Goal: Complete application form

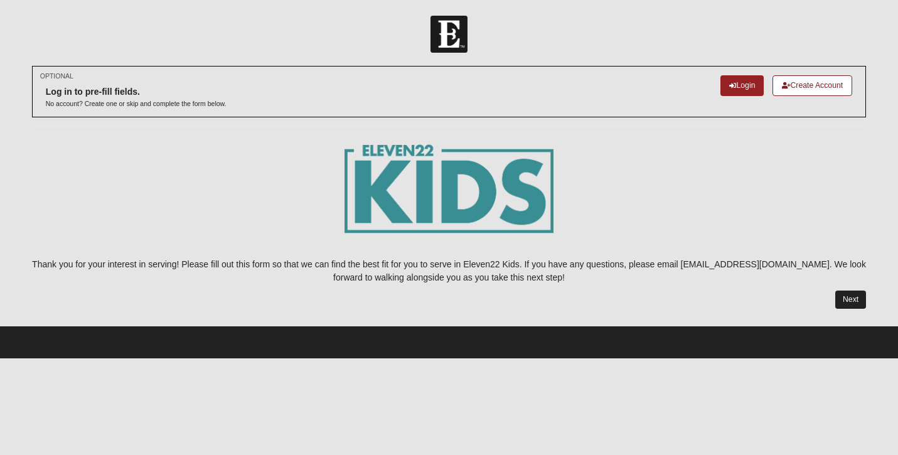
click at [851, 304] on link "Next" at bounding box center [851, 300] width 31 height 18
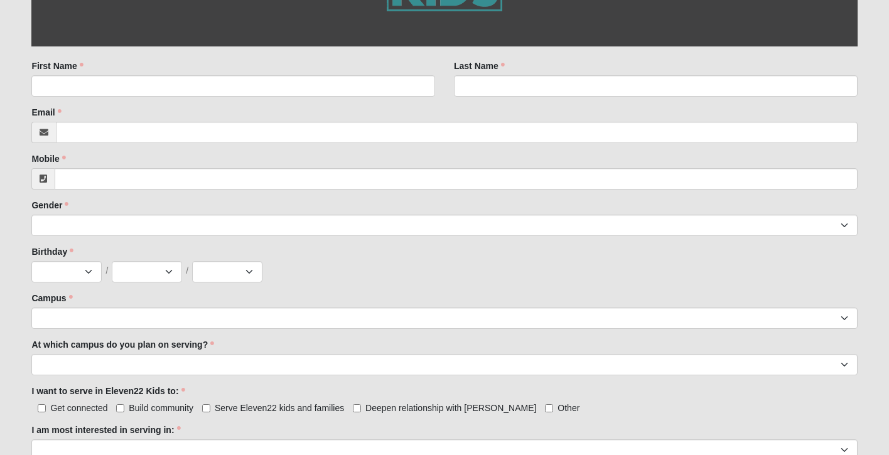
scroll to position [230, 0]
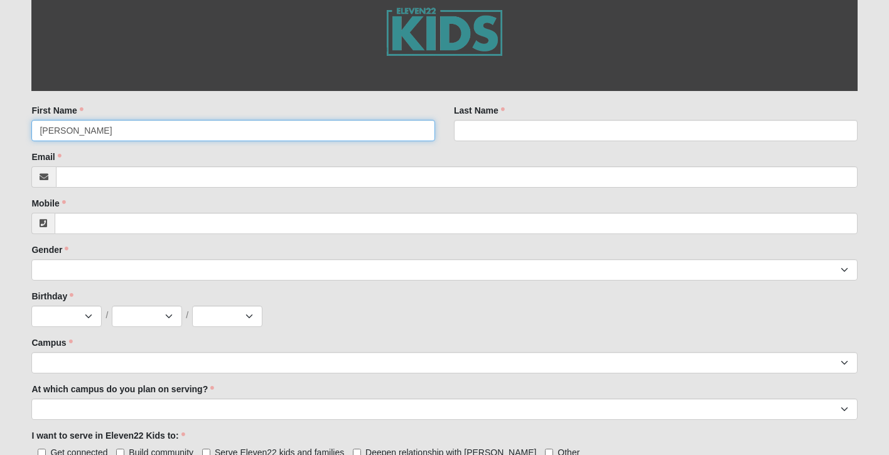
type input "[PERSON_NAME]"
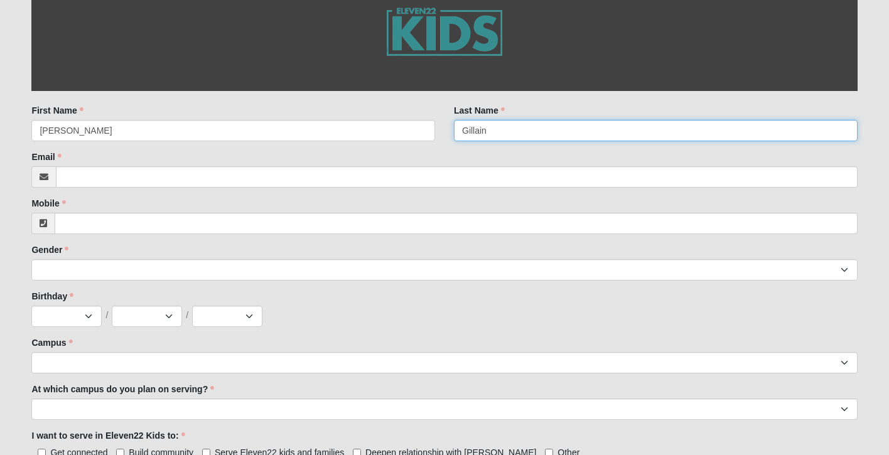
type input "Gillain"
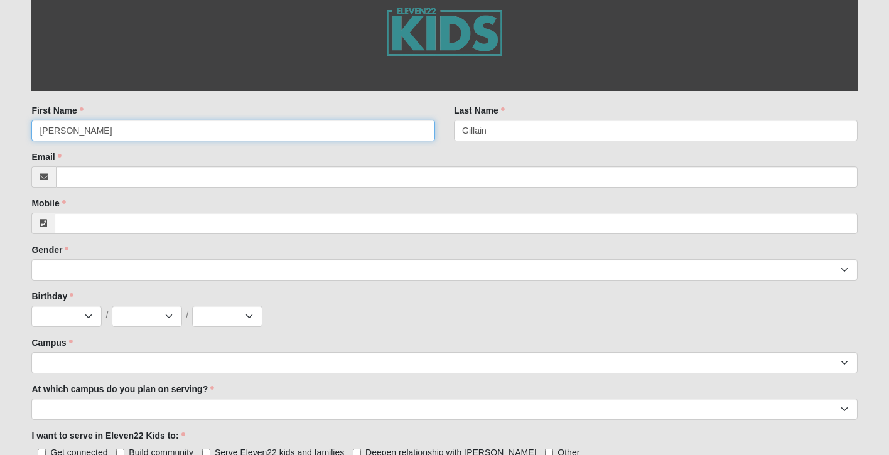
click at [192, 126] on input "[PERSON_NAME]" at bounding box center [233, 130] width 404 height 21
type input "[PERSON_NAME] ([PERSON_NAME])"
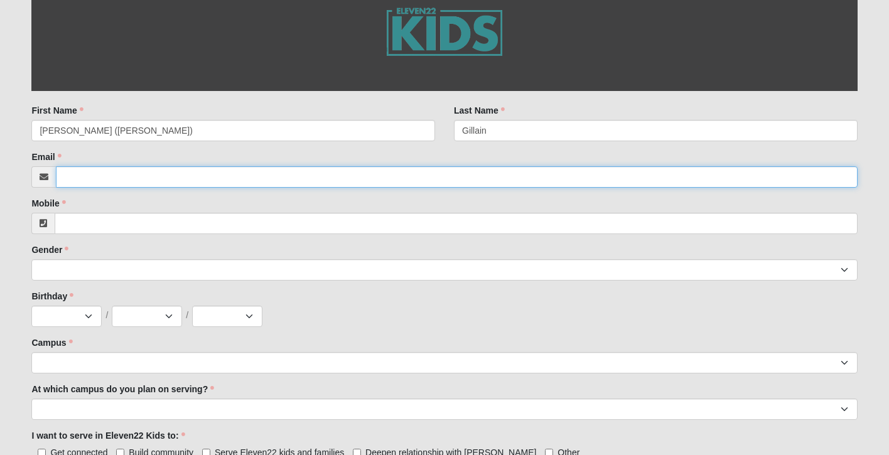
click at [97, 178] on input "Email" at bounding box center [456, 176] width 801 height 21
type input "[PERSON_NAME][EMAIL_ADDRESS][PERSON_NAME][DOMAIN_NAME]"
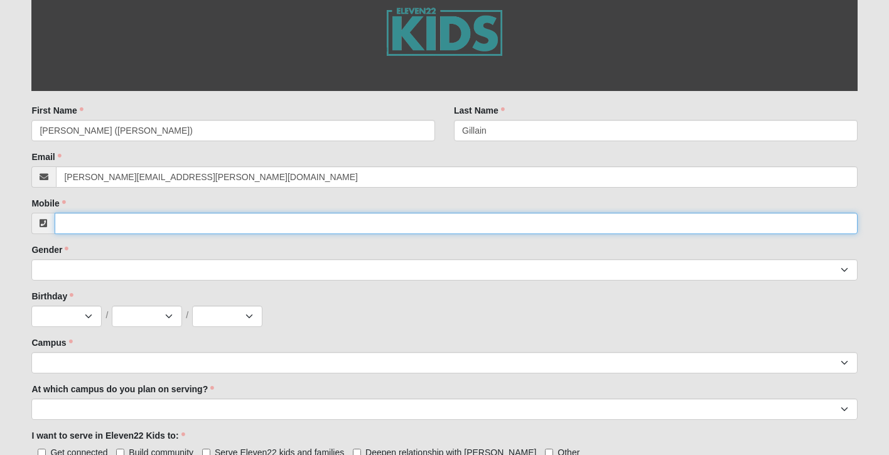
click at [79, 221] on input "Mobile" at bounding box center [456, 223] width 802 height 21
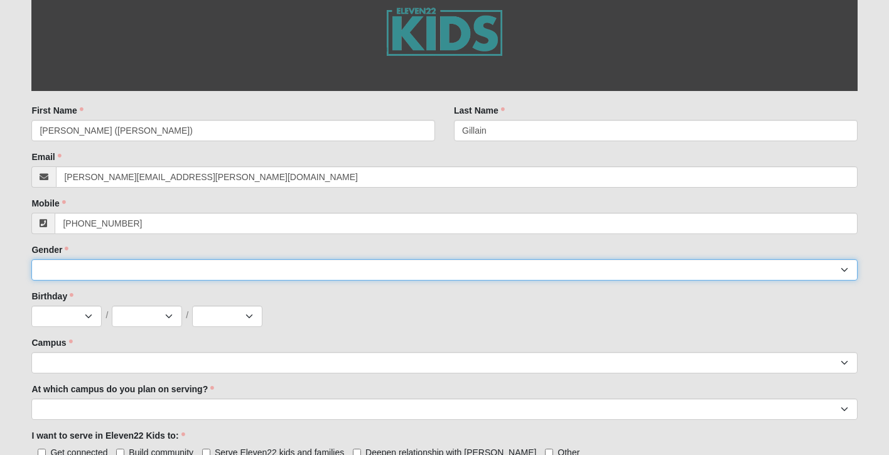
type input "[PHONE_NUMBER]"
select select "2"
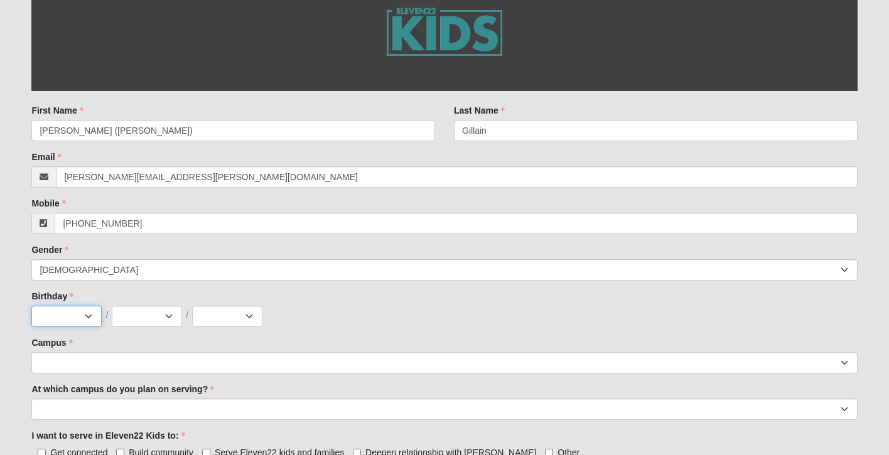
select select "4"
select select "23"
select select "1992"
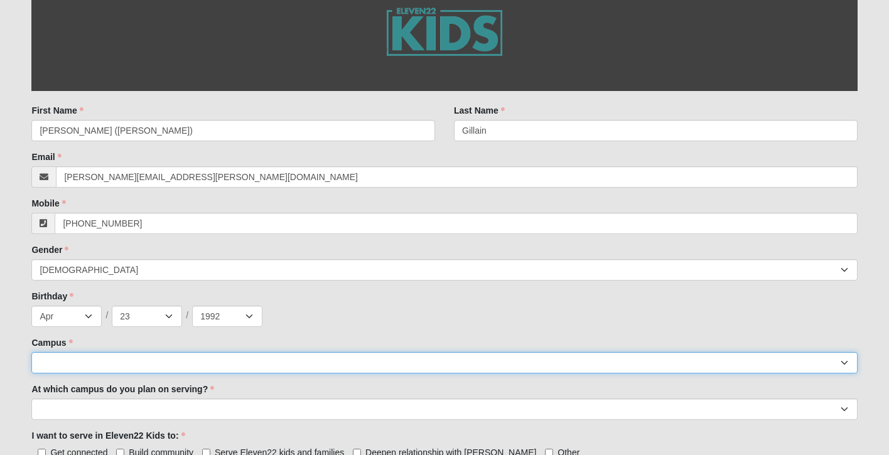
select select "11"
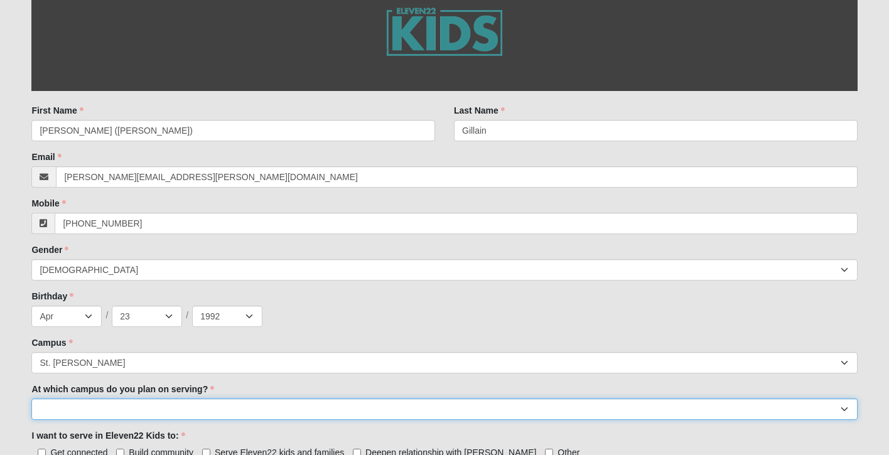
select select "St. [PERSON_NAME]"
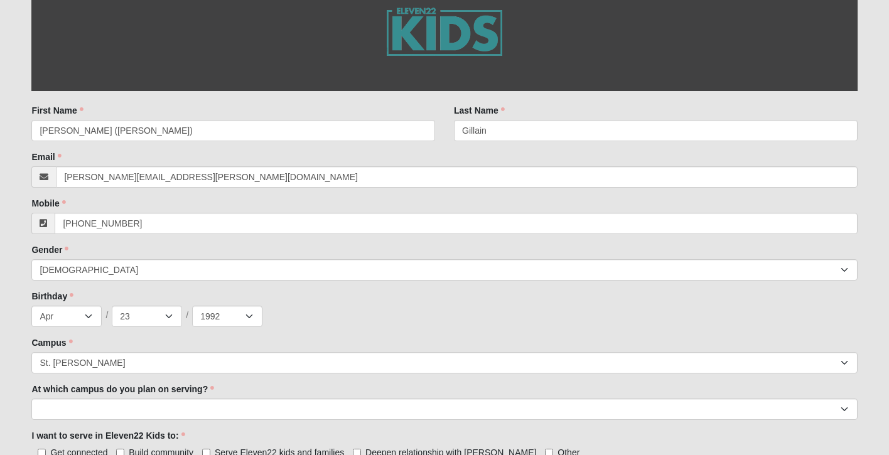
click at [319, 384] on div "At which campus do you plan on serving? [GEOGRAPHIC_DATA] [PERSON_NAME][GEOGRAP…" at bounding box center [443, 401] width 825 height 37
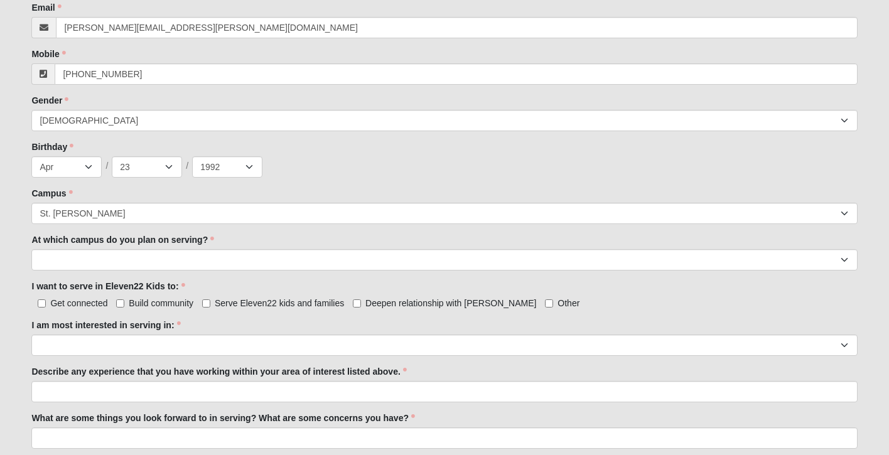
scroll to position [385, 0]
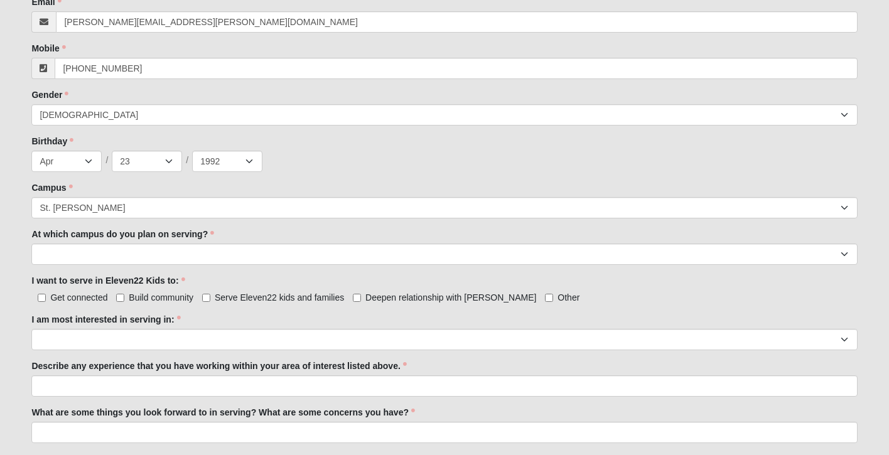
click at [41, 299] on input "Get connected" at bounding box center [42, 298] width 8 height 8
checkbox input "true"
click at [358, 302] on label "Deepen relationship with [PERSON_NAME]" at bounding box center [444, 297] width 183 height 13
click at [358, 302] on input "Deepen relationship with [PERSON_NAME]" at bounding box center [357, 298] width 8 height 8
checkbox input "true"
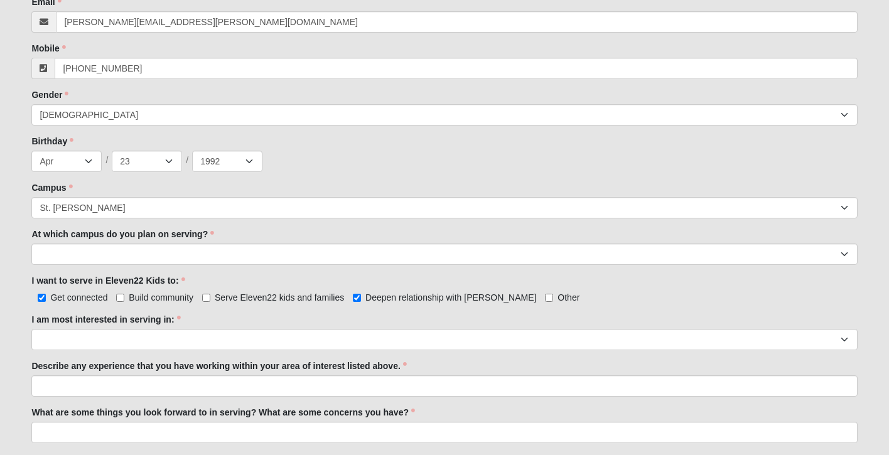
click at [209, 300] on input "Serve Eleven22 kids and families" at bounding box center [206, 298] width 8 height 8
checkbox input "true"
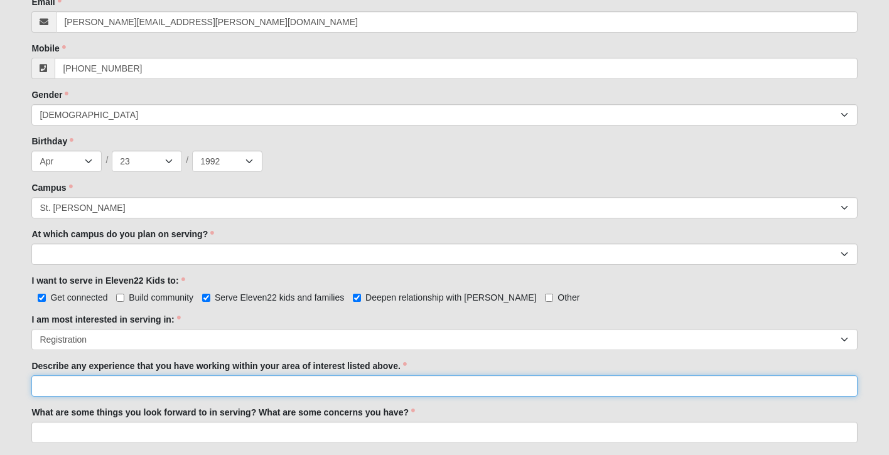
click at [113, 384] on input "Describe any experience that you have working within your area of interest list…" at bounding box center [443, 385] width 825 height 21
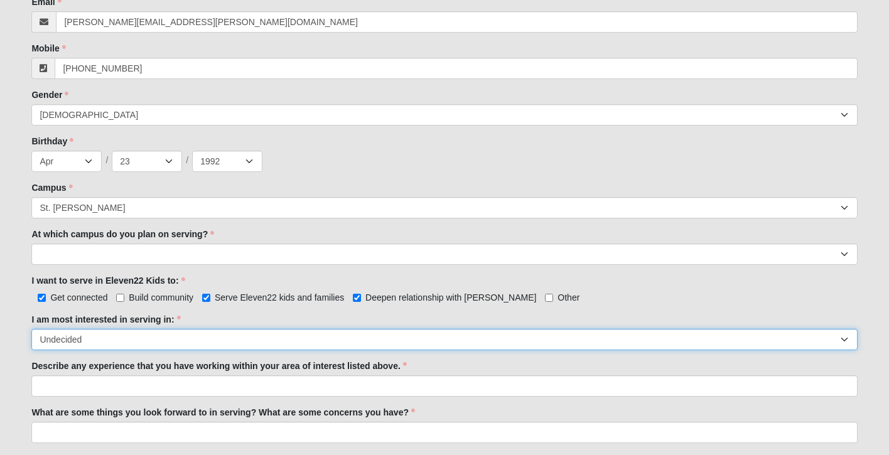
select select "Registration"
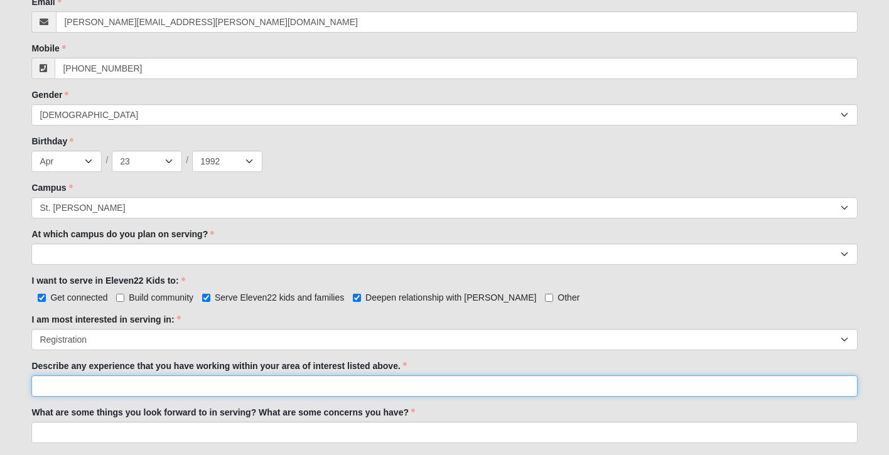
click at [108, 383] on input "Describe any experience that you have working within your area of interest list…" at bounding box center [443, 385] width 825 height 21
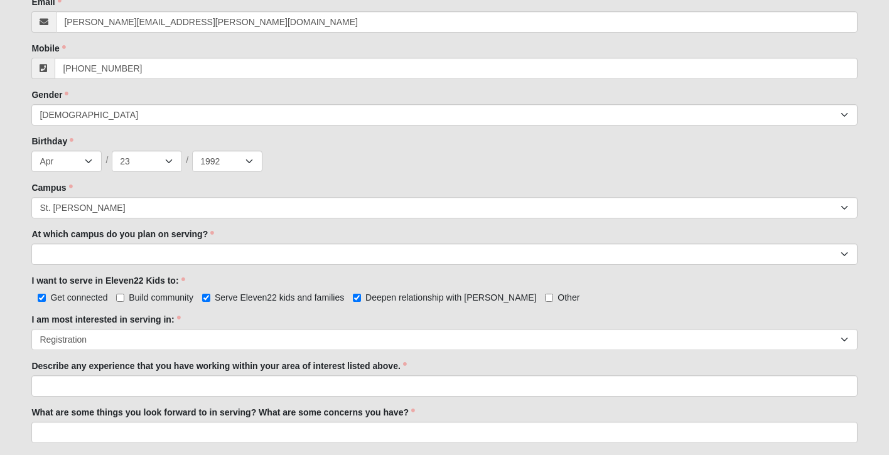
click at [625, 291] on div "Get connected Build community Serve Eleven22 kids and families Deepen relations…" at bounding box center [443, 296] width 825 height 13
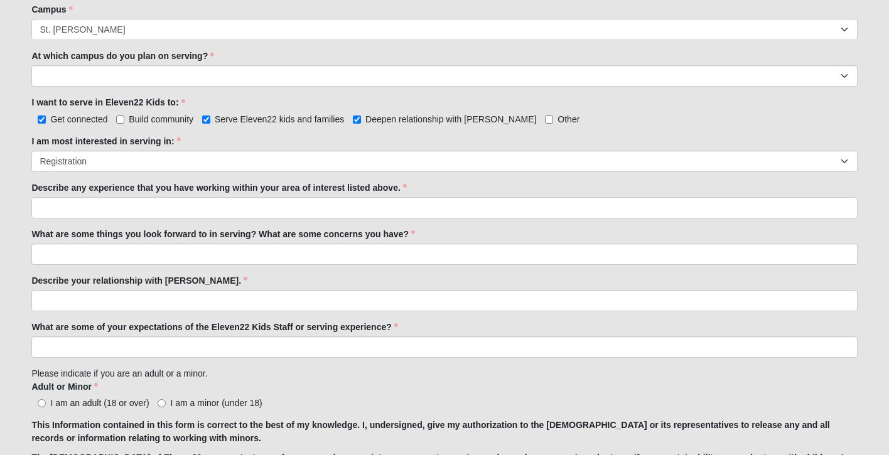
scroll to position [566, 0]
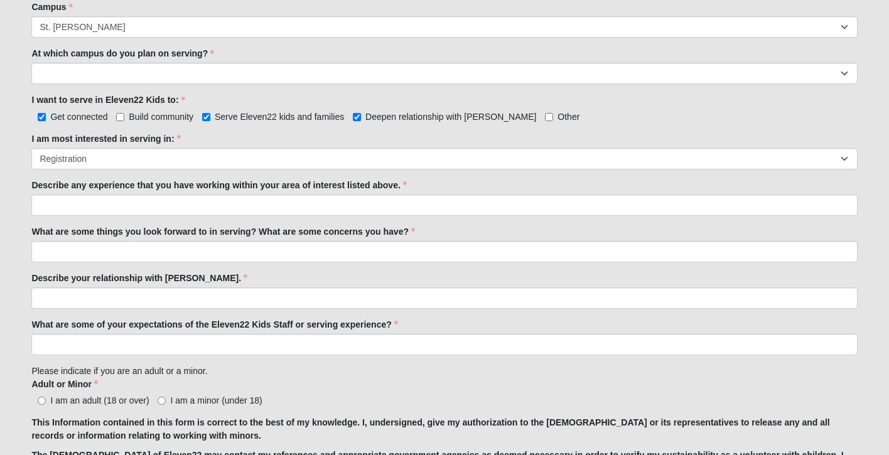
click at [41, 401] on input "I am an adult (18 or over)" at bounding box center [42, 401] width 8 height 8
radio input "true"
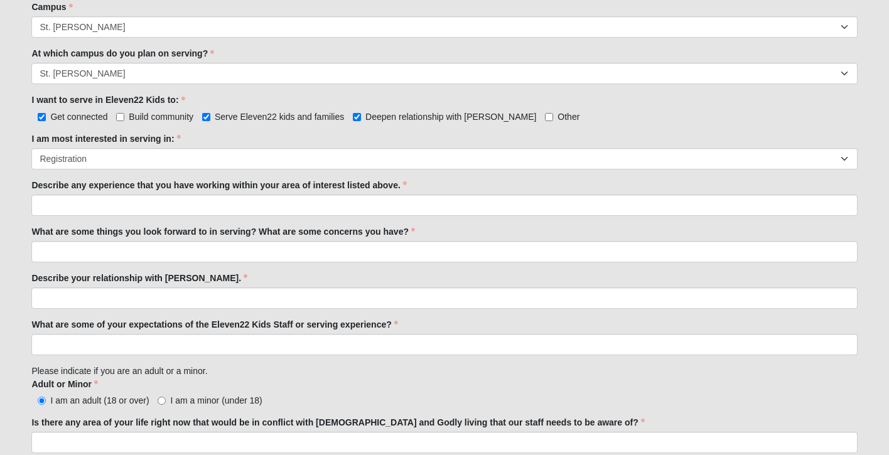
click at [343, 395] on div "I am an adult (18 or over) I am a minor (under 18)" at bounding box center [443, 400] width 825 height 13
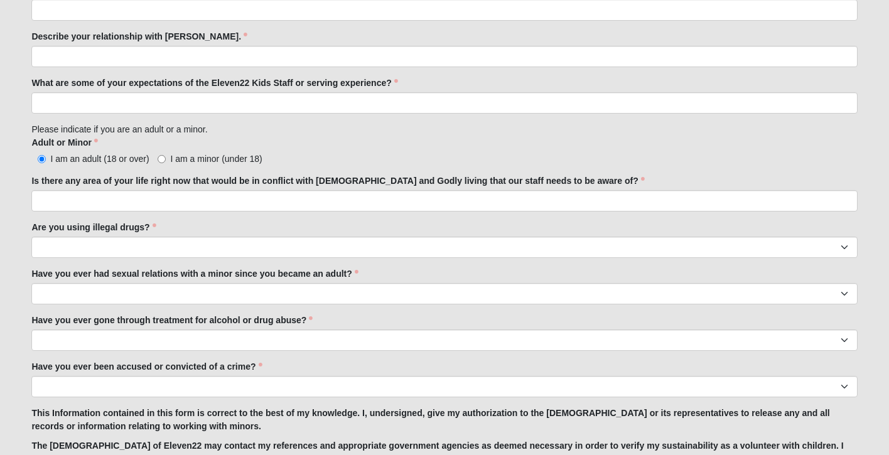
scroll to position [813, 0]
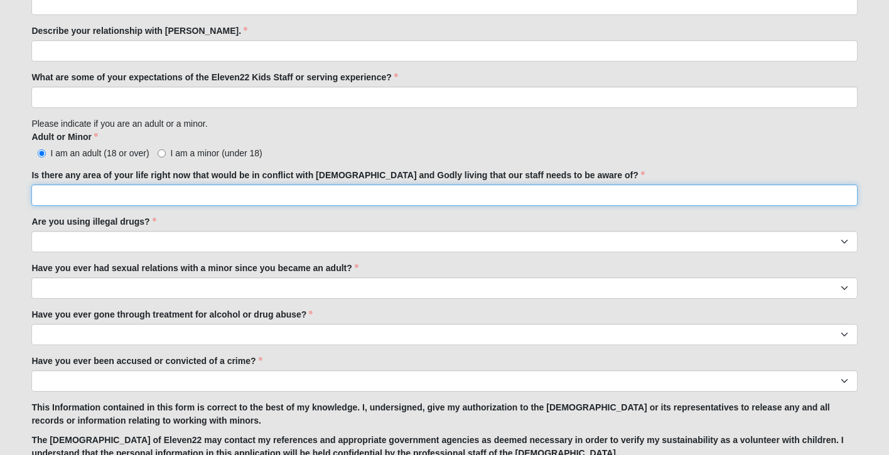
click at [129, 202] on input "Is there any area of your life right now that would be in conflict with [DEMOGR…" at bounding box center [443, 195] width 825 height 21
type input "None"
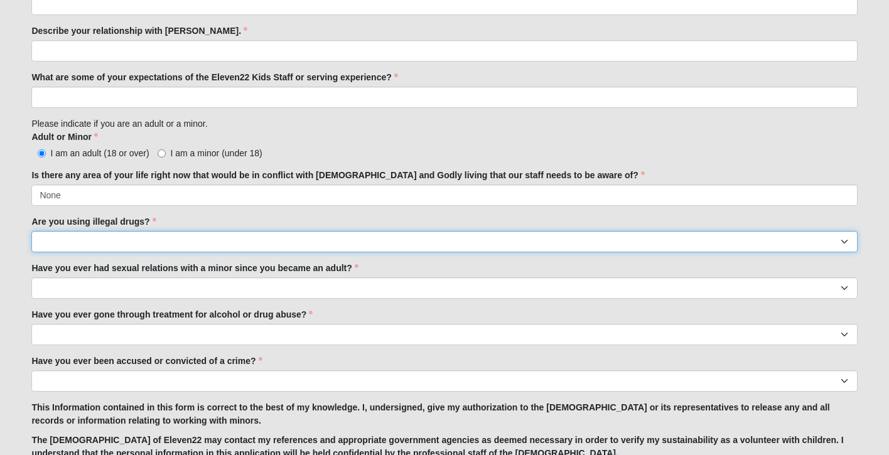
select select "No"
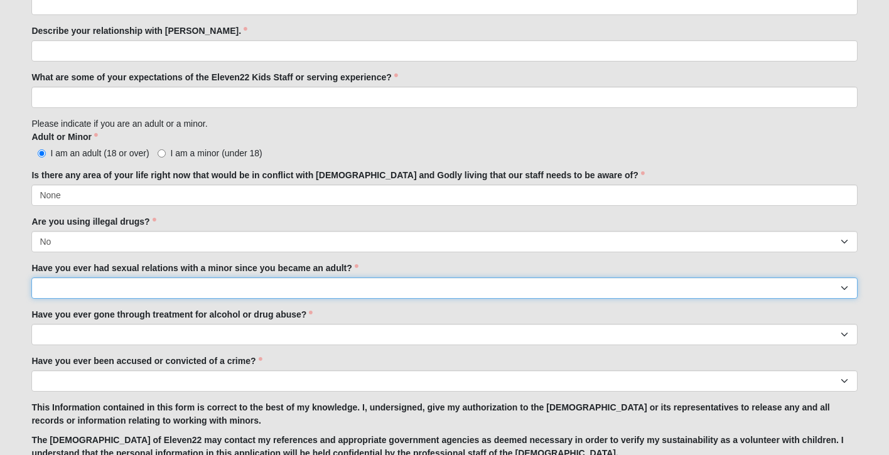
select select "No"
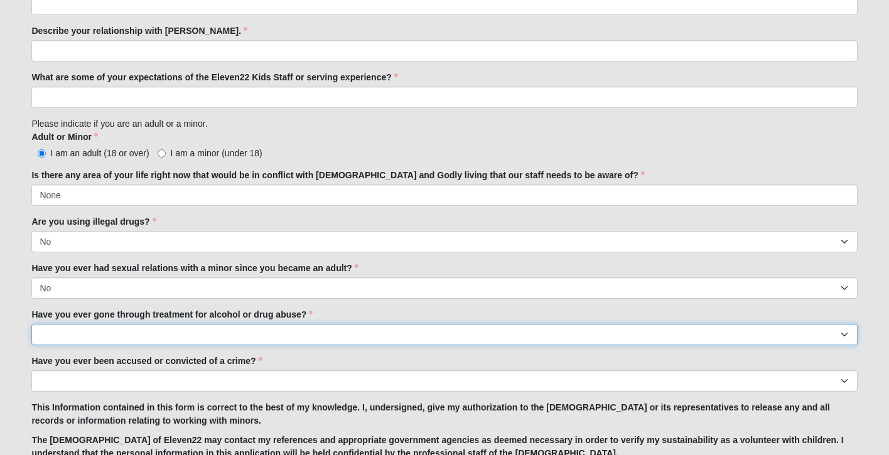
select select "No"
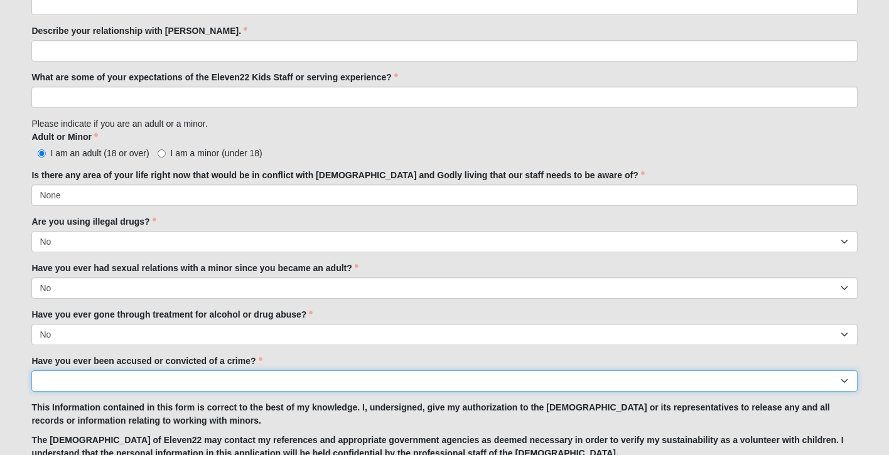
select select "No"
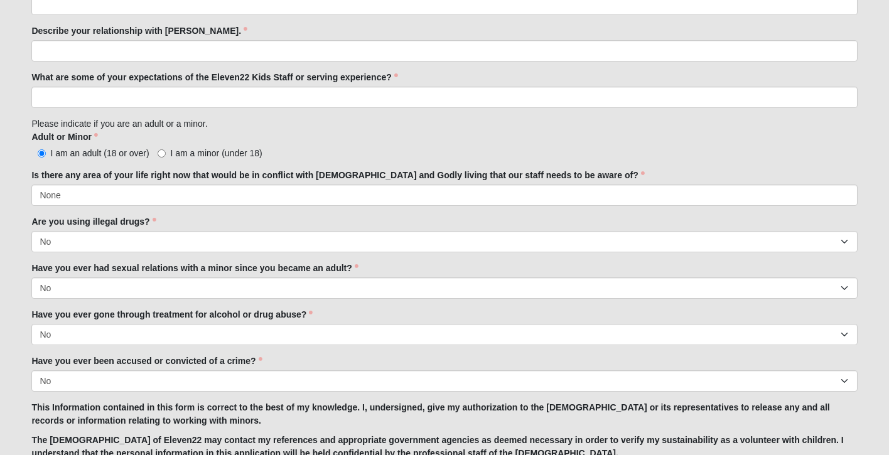
click at [132, 416] on strong "This Information contained in this form is correct to the best of my knowledge.…" at bounding box center [430, 413] width 798 height 23
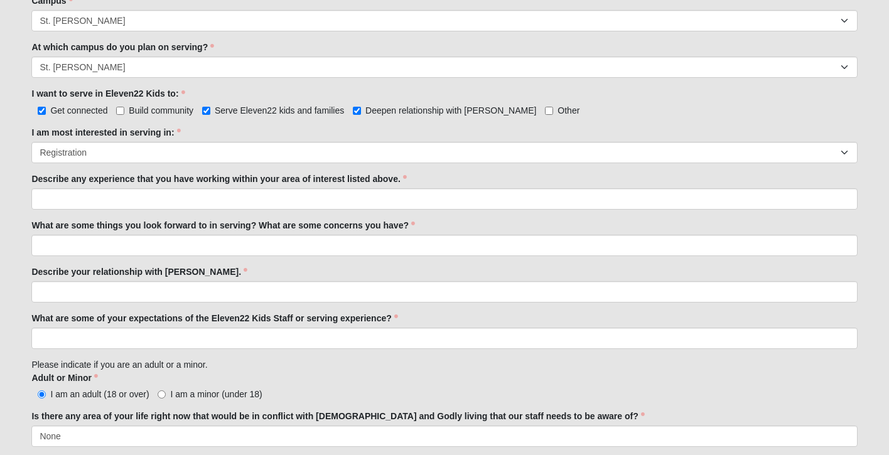
scroll to position [603, 0]
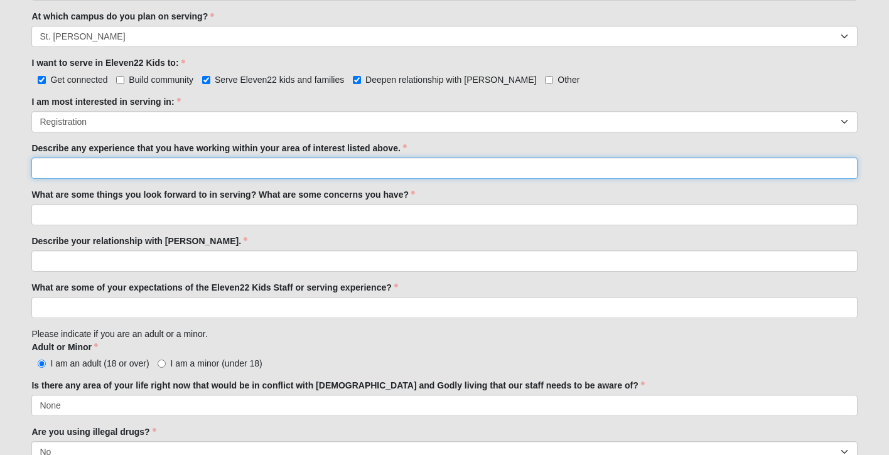
click at [448, 168] on input "Describe any experience that you have working within your area of interest list…" at bounding box center [443, 168] width 825 height 21
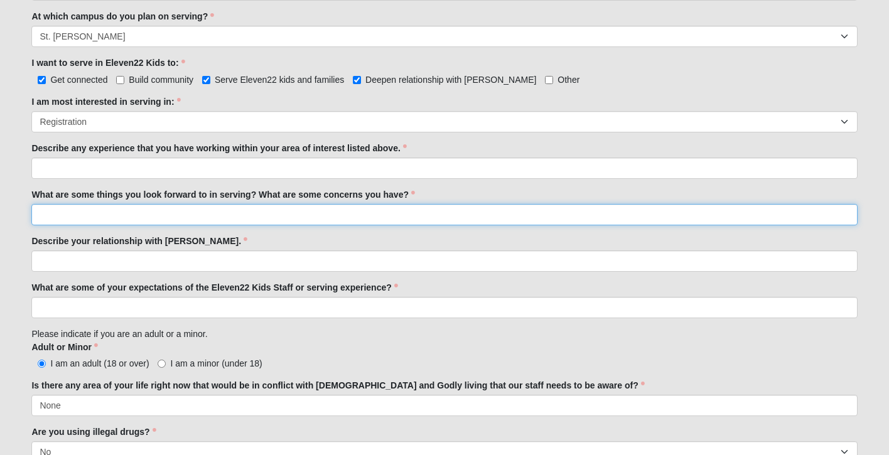
click at [329, 213] on input "What are some things you look forward to in serving? What are some concerns you…" at bounding box center [443, 214] width 825 height 21
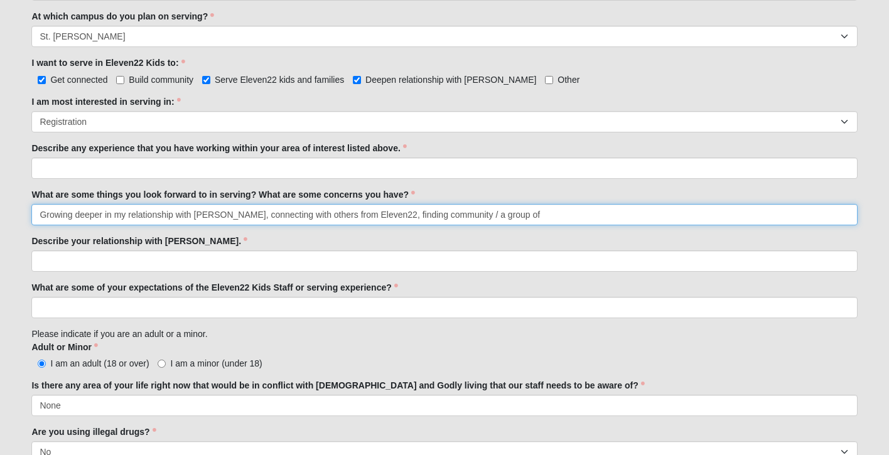
type input "Growing deeper in my relationship with [PERSON_NAME], connecting with others fr…"
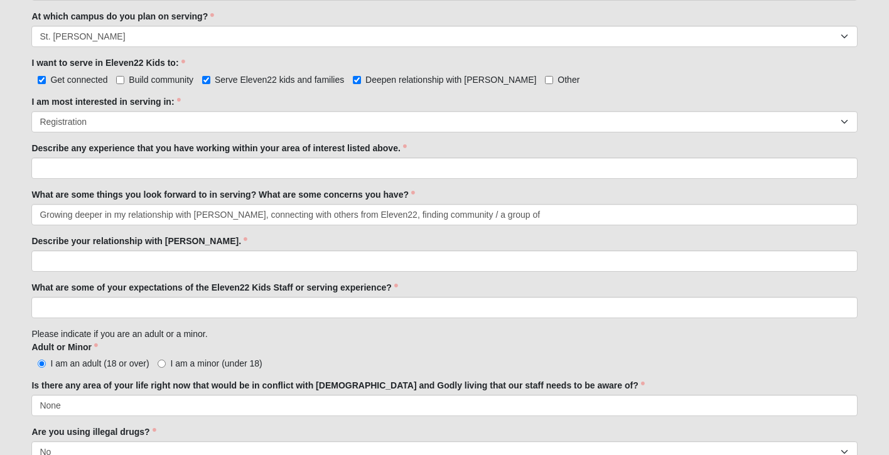
click at [122, 80] on input "Build community" at bounding box center [120, 80] width 8 height 8
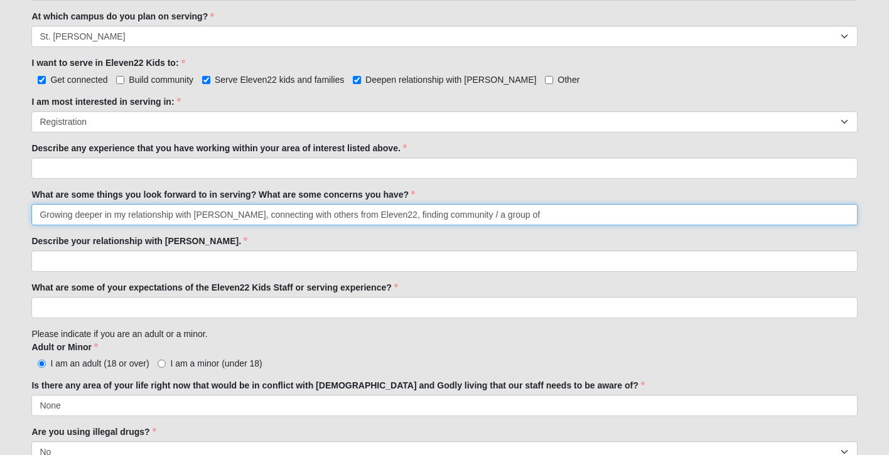
drag, startPoint x: 500, startPoint y: 217, endPoint x: 31, endPoint y: 218, distance: 469.6
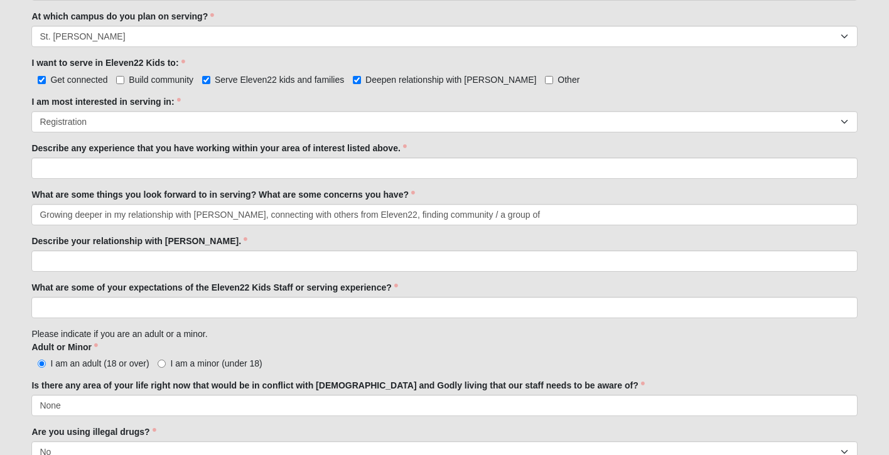
click at [122, 80] on input "Build community" at bounding box center [120, 80] width 8 height 8
checkbox input "true"
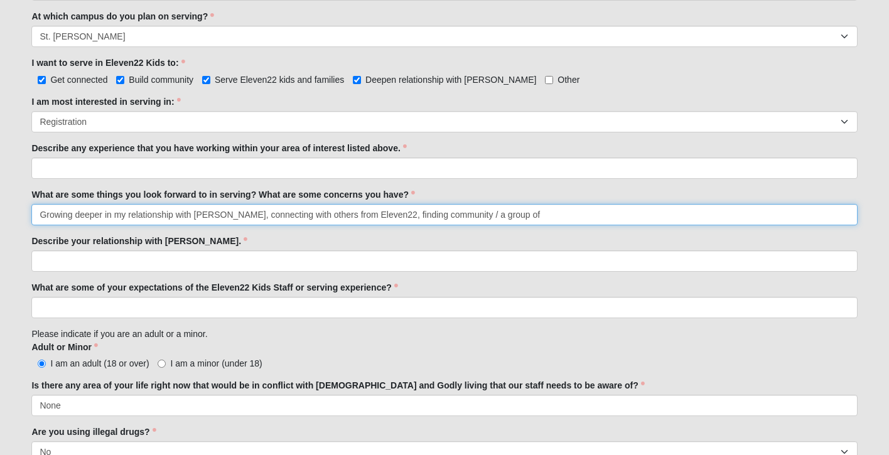
drag, startPoint x: 497, startPoint y: 213, endPoint x: 26, endPoint y: 178, distance: 471.5
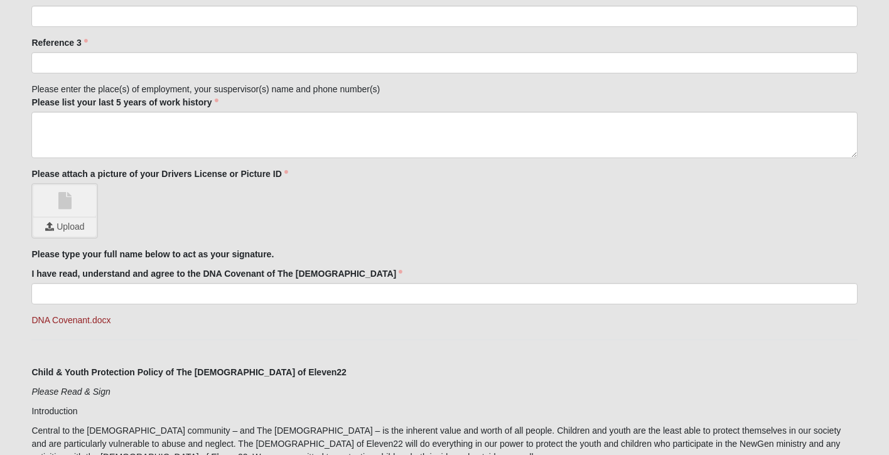
scroll to position [1316, 0]
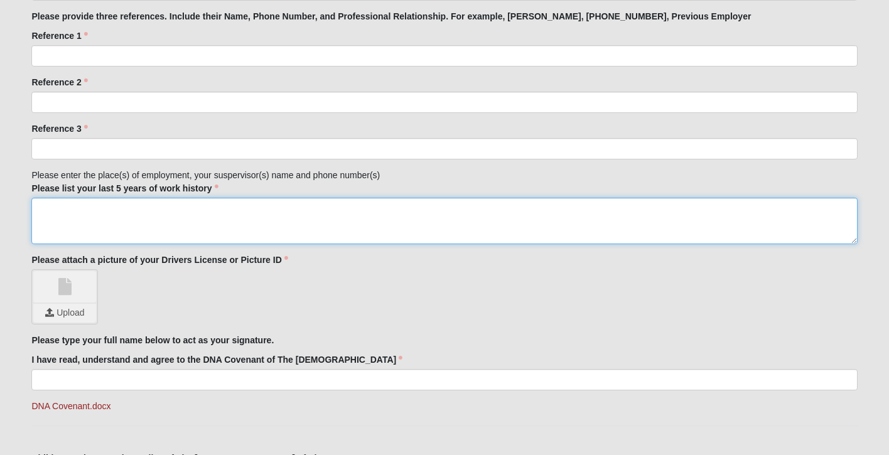
click at [394, 212] on textarea "Please list your last 5 years of work history" at bounding box center [443, 221] width 825 height 46
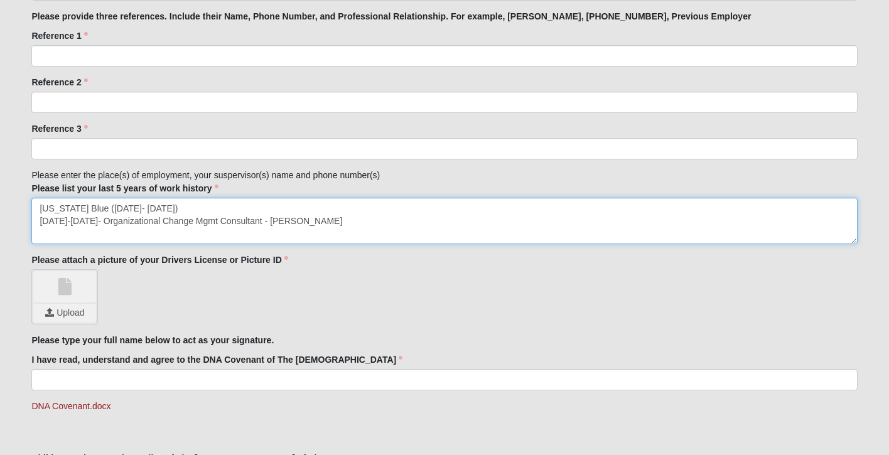
drag, startPoint x: 82, startPoint y: 222, endPoint x: 63, endPoint y: 223, distance: 18.8
click at [63, 223] on textarea "[US_STATE] Blue ([DATE]- [DATE]) [DATE]-[DATE]- Organizational Change Mgmt Cons…" at bounding box center [443, 221] width 825 height 46
click at [95, 222] on textarea "[US_STATE] Blue ([DATE]- [DATE]) 2021-Current- Organizational Change Mgmt Consu…" at bounding box center [443, 221] width 825 height 46
click at [363, 212] on textarea "[US_STATE] Blue ([DATE]- [DATE]) 2021-Current: Organizational Change Mgmt Consu…" at bounding box center [443, 221] width 825 height 46
click at [355, 225] on textarea "[US_STATE] Blue ([DATE]- [DATE]) 2021-Current: Organizational Change Mgmt Consu…" at bounding box center [443, 221] width 825 height 46
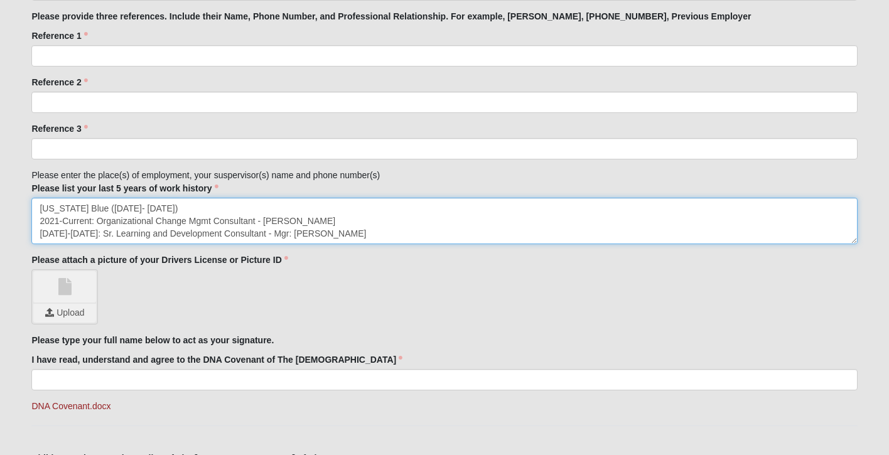
click at [268, 218] on textarea "[US_STATE] Blue ([DATE]- [DATE]) 2021-Current: Organizational Change Mgmt Consu…" at bounding box center [443, 221] width 825 height 46
drag, startPoint x: 155, startPoint y: 217, endPoint x: 113, endPoint y: 223, distance: 42.5
click at [113, 223] on textarea "[US_STATE] Blue ([DATE]- [DATE]) 2021-Current: Organizational Change Mgmt Consu…" at bounding box center [443, 221] width 825 height 46
click at [350, 230] on textarea "[US_STATE] Blue ([DATE]- [DATE]) 2021-Current: Org. Change Mgmt Consultant - Mg…" at bounding box center [443, 221] width 825 height 46
click at [319, 220] on textarea "[US_STATE] Blue ([DATE]- [DATE]) 2021-Current: Org. Change Mgmt Consultant - Mg…" at bounding box center [443, 221] width 825 height 46
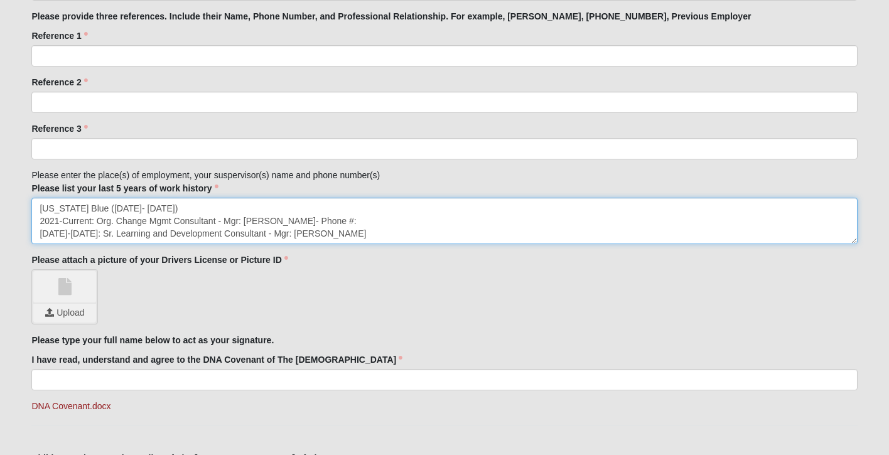
click at [368, 235] on textarea "[US_STATE] Blue ([DATE]- [DATE]) 2021-Current: Org. Change Mgmt Consultant - Mg…" at bounding box center [443, 221] width 825 height 46
drag, startPoint x: 137, startPoint y: 210, endPoint x: 94, endPoint y: 208, distance: 44.0
click at [94, 208] on textarea "[US_STATE] Blue ([DATE]- [DATE]) 2021-Current: Org. Change Mgmt Consultant - Mg…" at bounding box center [443, 221] width 825 height 46
drag, startPoint x: 59, startPoint y: 233, endPoint x: 38, endPoint y: 233, distance: 21.3
click at [37, 234] on textarea "[US_STATE] Blue - I have been an employee of FL Blue for 11 years 2021-Current:…" at bounding box center [443, 221] width 825 height 46
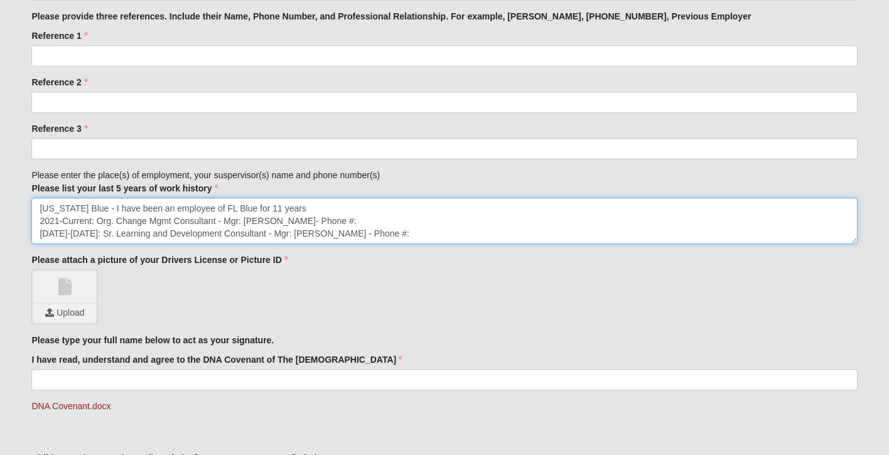
click at [319, 210] on textarea "[US_STATE] Blue - I have been an employee of FL Blue for 11 years 2021-Current:…" at bounding box center [443, 221] width 825 height 46
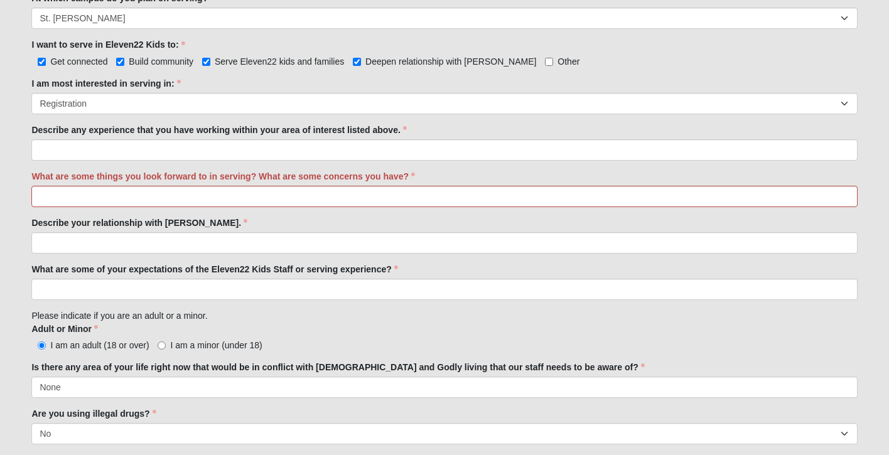
scroll to position [627, 0]
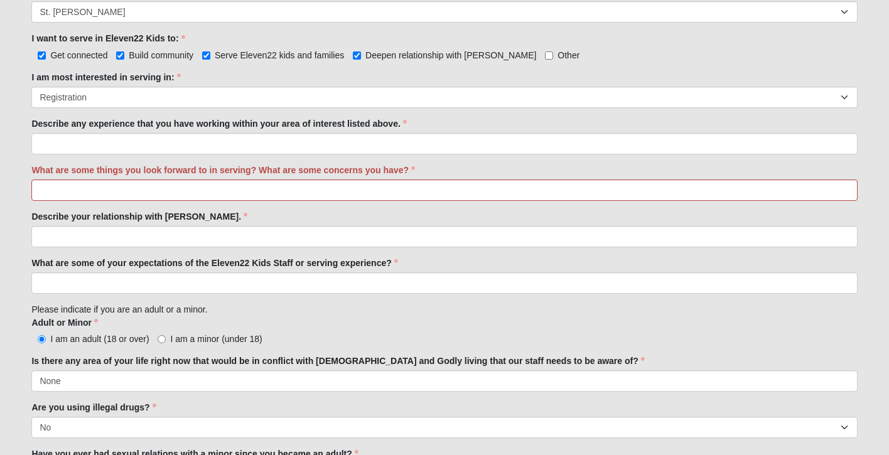
type textarea "[US_STATE] Blue - I have been an employee of FL Blue for 11 years with various …"
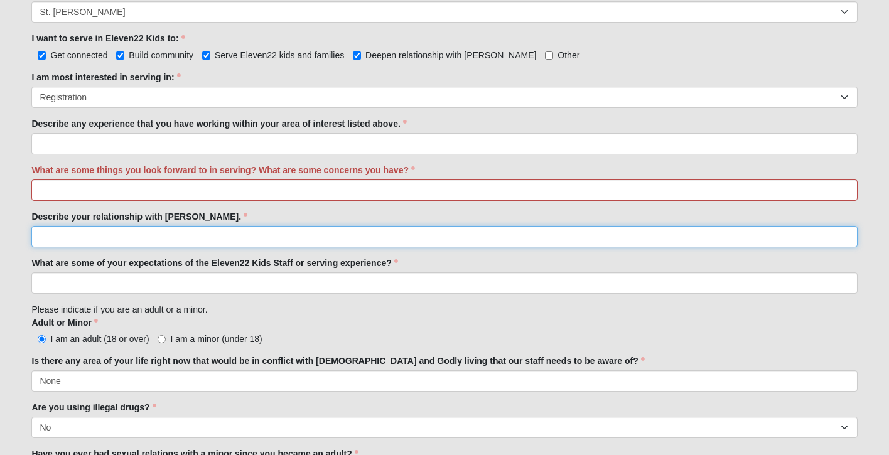
click at [267, 230] on input "Describe your relationship with [PERSON_NAME]." at bounding box center [443, 236] width 825 height 21
type input "He is my Lord and Savior - sanctifying me one day at a time."
